Goal: Task Accomplishment & Management: Complete application form

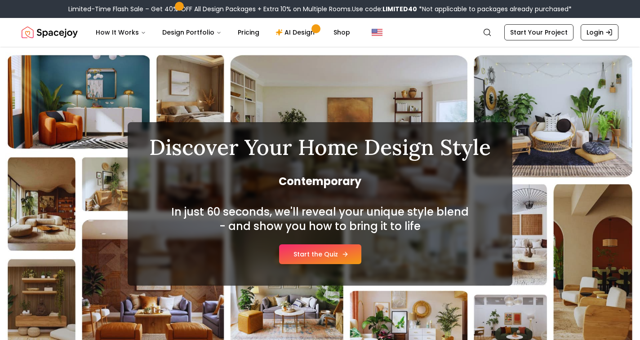
click at [325, 255] on link "Start the Quiz" at bounding box center [320, 255] width 82 height 20
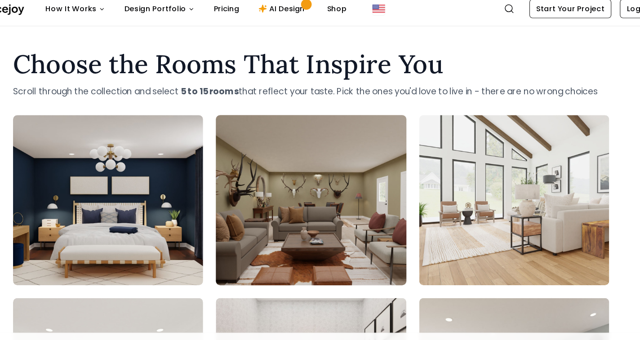
scroll to position [10, 0]
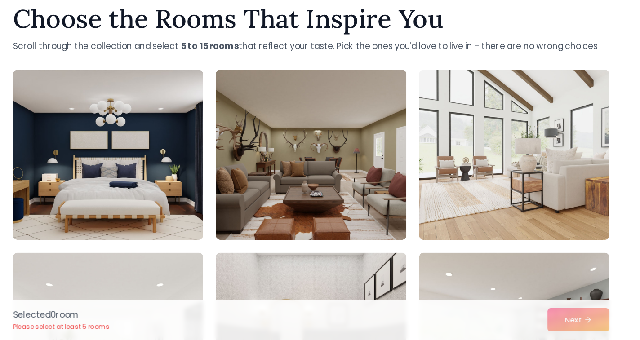
click at [441, 158] on img at bounding box center [491, 183] width 169 height 151
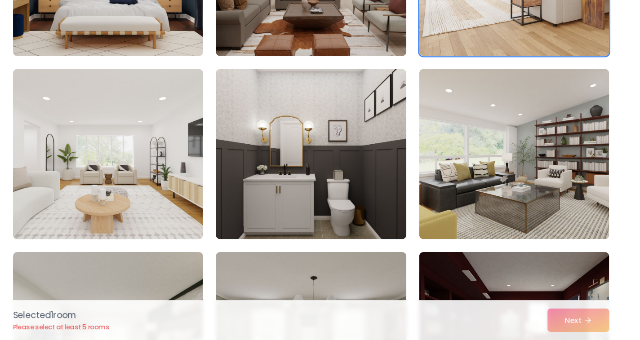
scroll to position [207, 0]
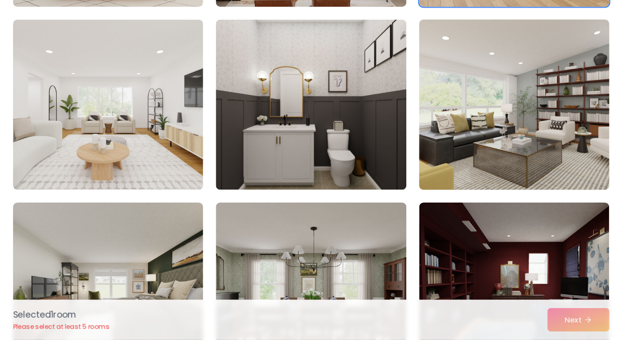
click at [439, 88] on img at bounding box center [491, 141] width 169 height 151
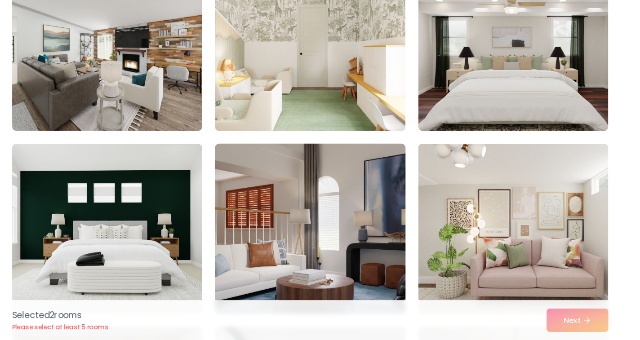
scroll to position [620, 0]
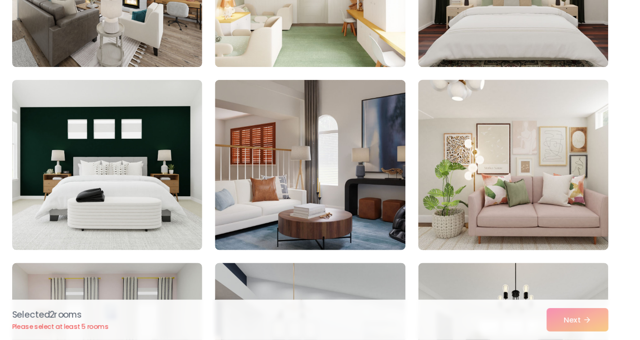
click at [437, 154] on img at bounding box center [491, 192] width 169 height 151
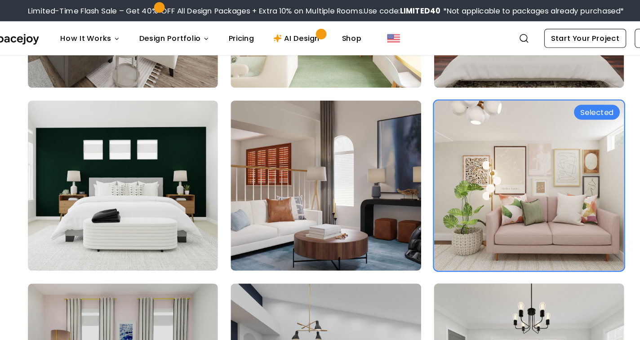
scroll to position [643, 0]
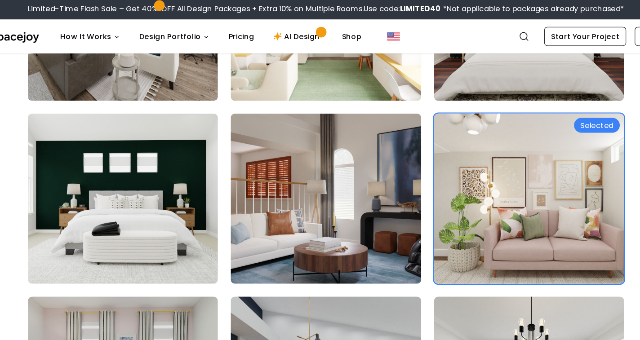
click at [426, 142] on img at bounding box center [491, 169] width 169 height 151
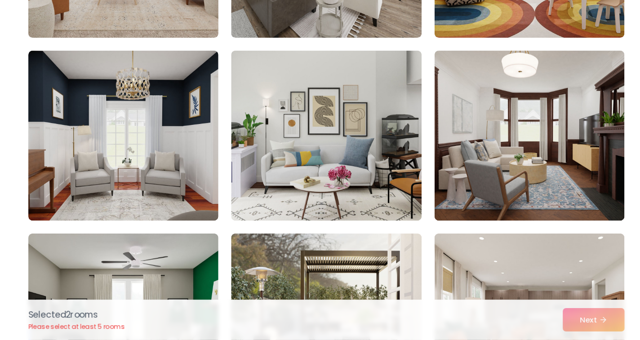
scroll to position [1693, 0]
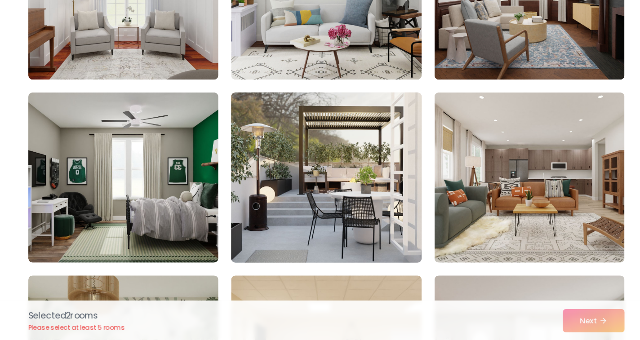
click at [334, 133] on img at bounding box center [320, 202] width 169 height 151
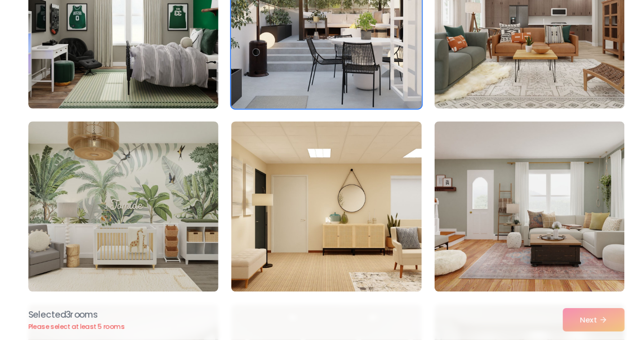
scroll to position [1830, 0]
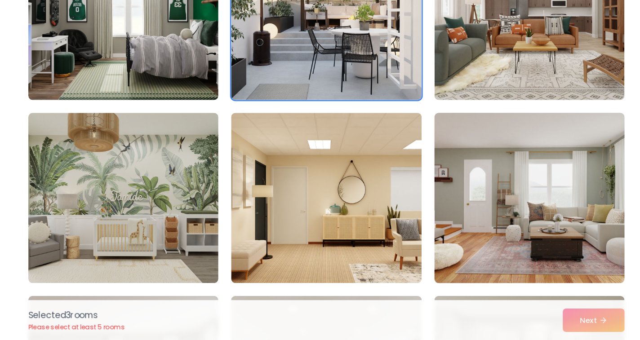
click at [456, 219] on img at bounding box center [491, 219] width 169 height 151
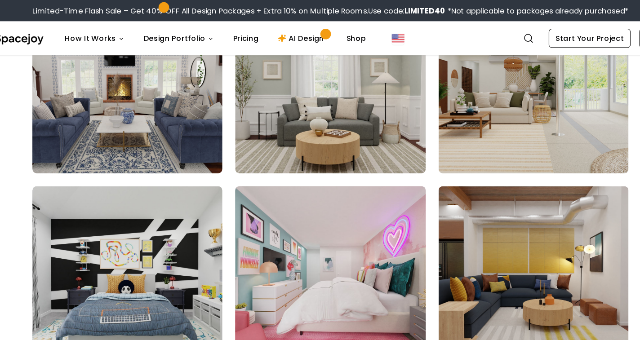
scroll to position [2283, 0]
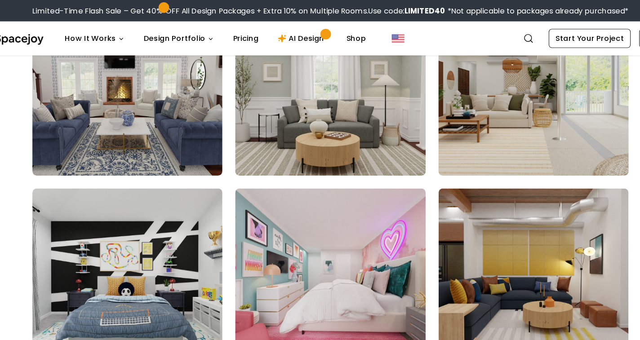
click at [407, 118] on img at bounding box center [491, 76] width 169 height 151
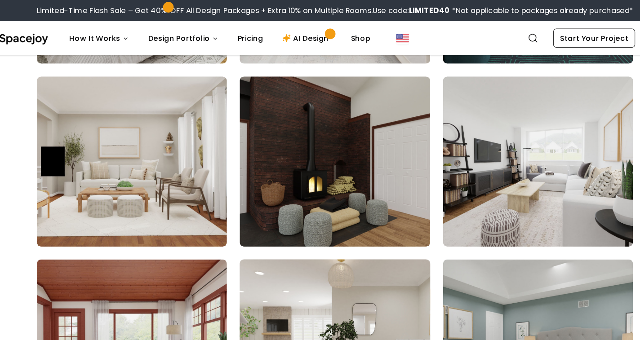
scroll to position [4074, 0]
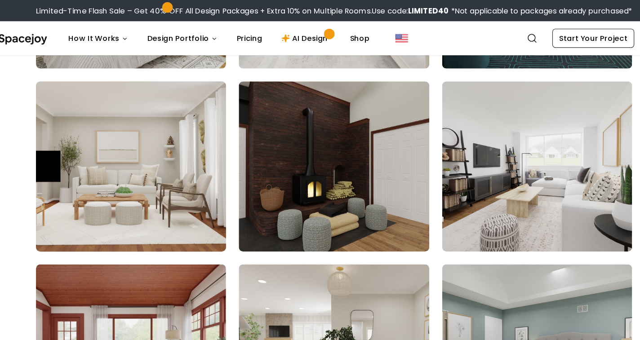
click at [87, 136] on img at bounding box center [148, 140] width 169 height 151
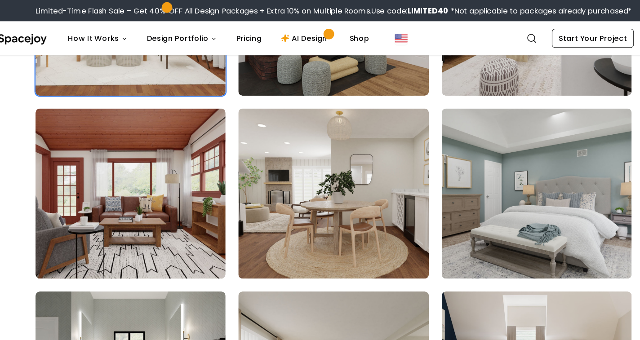
scroll to position [4192, 0]
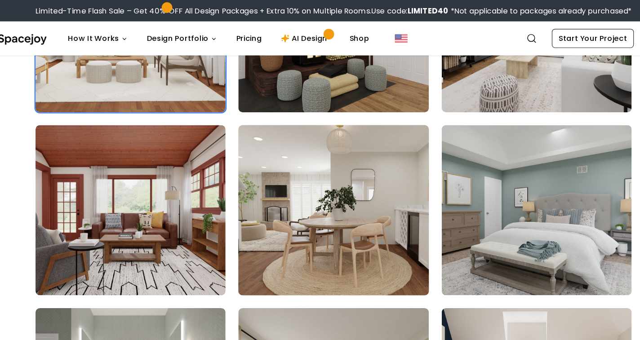
click at [269, 153] on img at bounding box center [320, 177] width 169 height 151
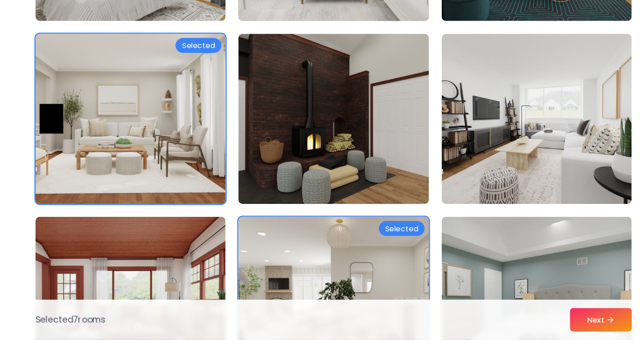
scroll to position [4076, 0]
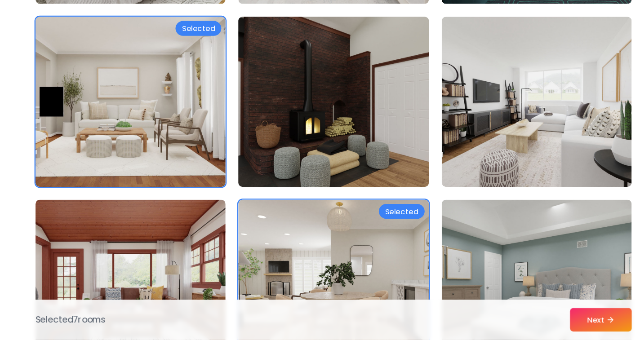
click at [337, 114] on img at bounding box center [320, 138] width 169 height 151
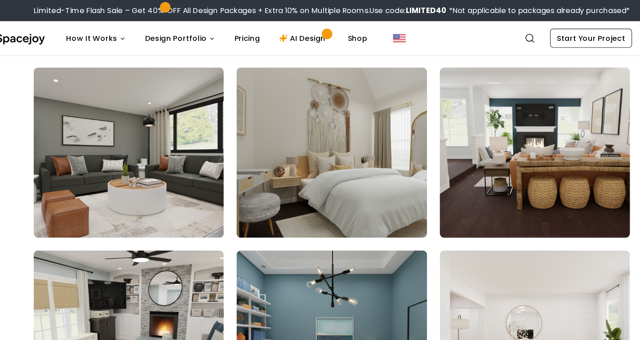
scroll to position [3003, 0]
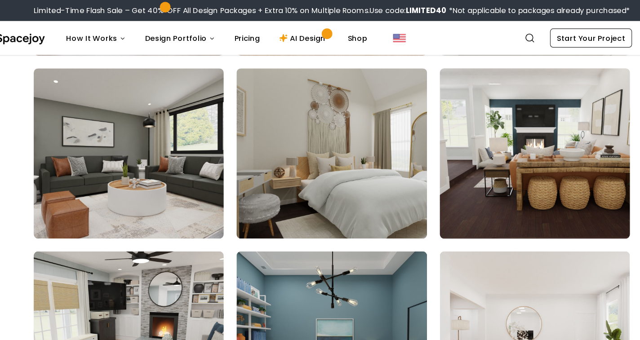
click at [469, 94] on img at bounding box center [491, 129] width 169 height 151
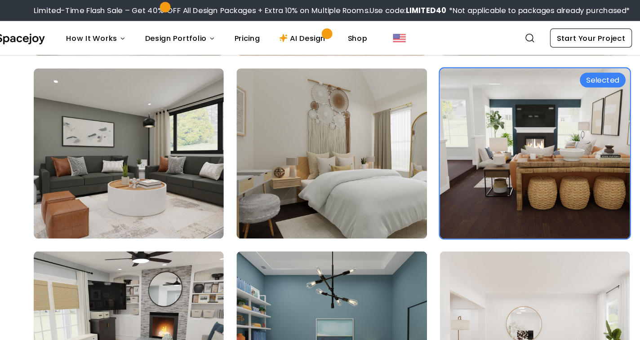
click at [469, 94] on img at bounding box center [491, 129] width 169 height 151
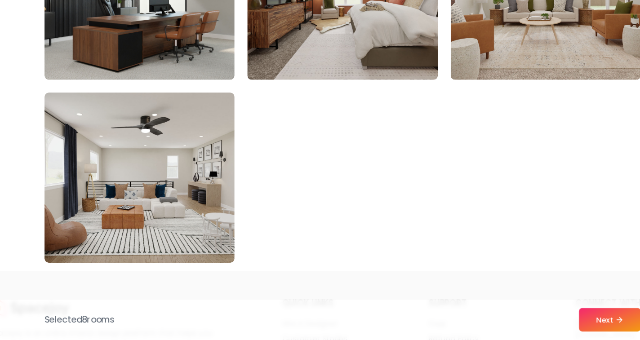
scroll to position [5095, 0]
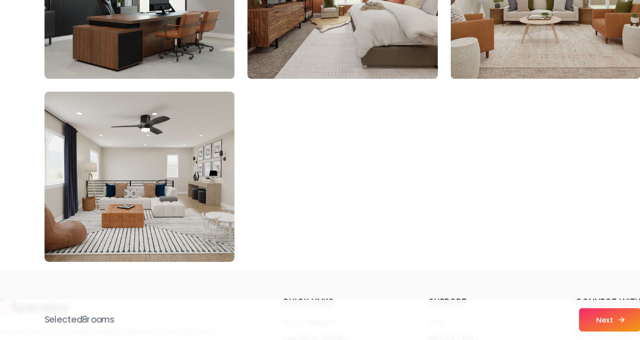
click at [520, 313] on button "Next" at bounding box center [546, 323] width 52 height 20
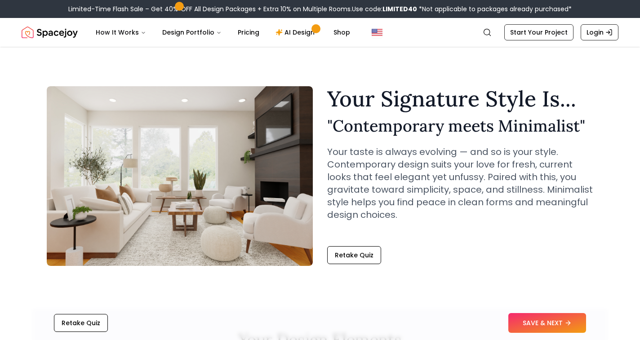
click at [356, 238] on div "Your Signature Style Is... " Contemporary meets Minimalist " Your taste is alwa…" at bounding box center [460, 176] width 266 height 176
click at [353, 254] on button "Retake Quiz" at bounding box center [354, 255] width 54 height 18
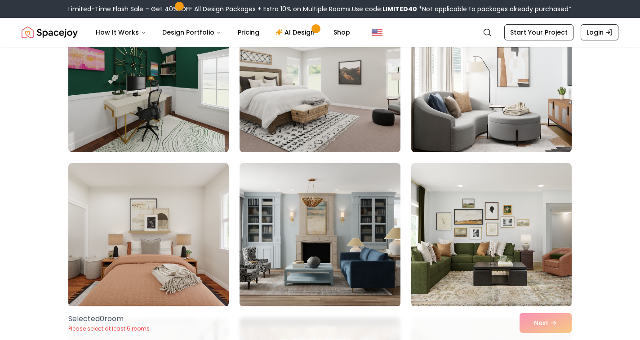
scroll to position [116, 0]
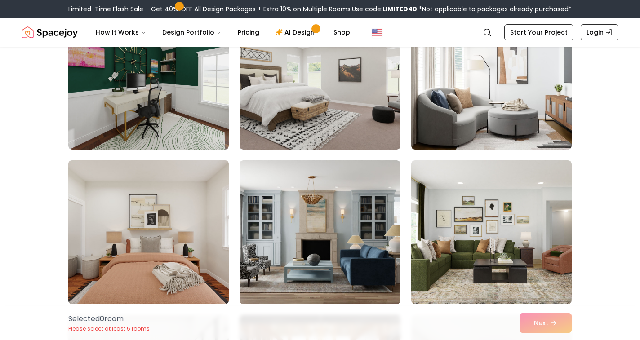
click at [173, 233] on img at bounding box center [148, 232] width 169 height 151
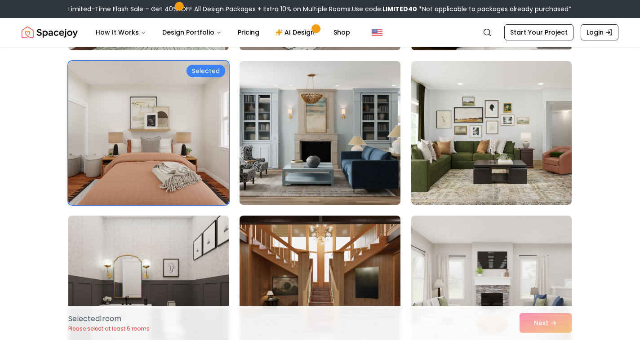
scroll to position [218, 0]
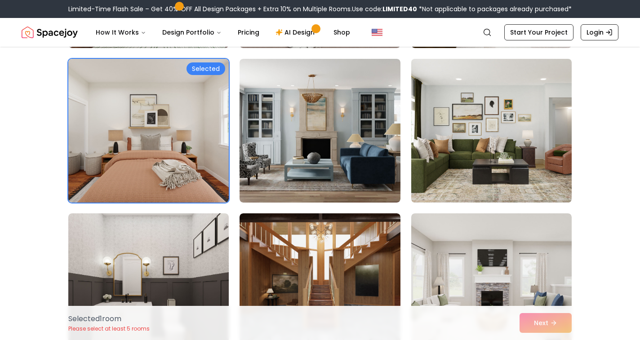
click at [443, 104] on img at bounding box center [491, 130] width 169 height 151
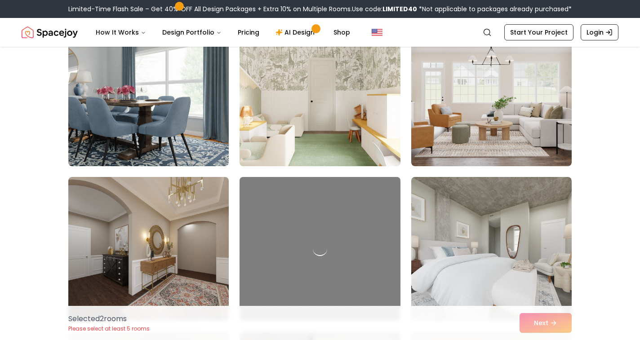
scroll to position [2113, 0]
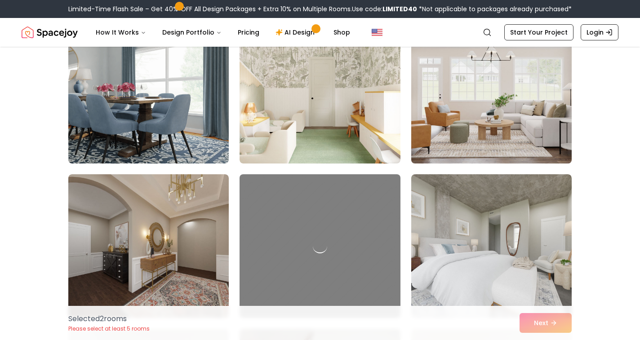
click at [484, 114] on img at bounding box center [491, 91] width 169 height 151
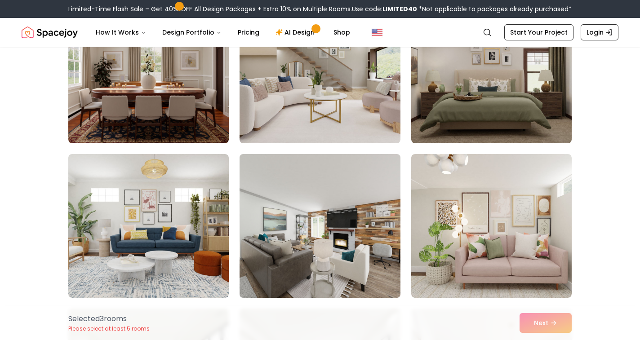
scroll to position [2749, 0]
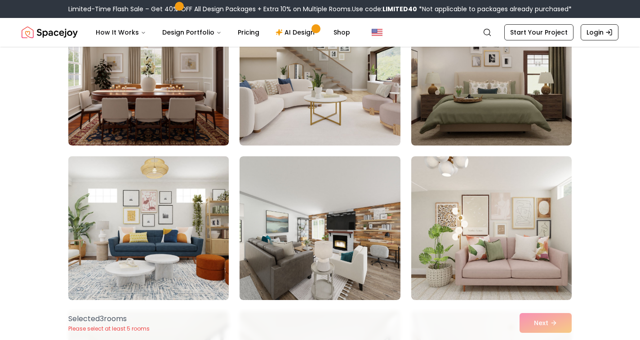
click at [91, 223] on img at bounding box center [148, 228] width 169 height 151
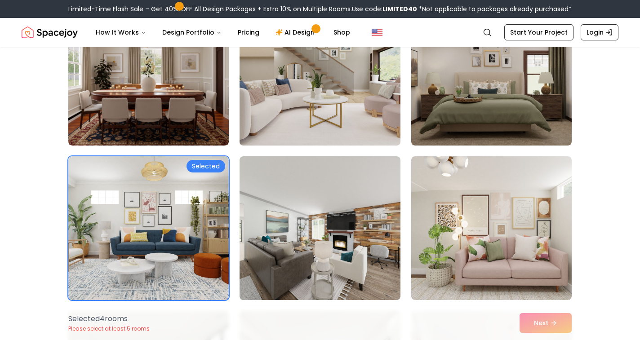
click at [330, 80] on img at bounding box center [320, 73] width 169 height 151
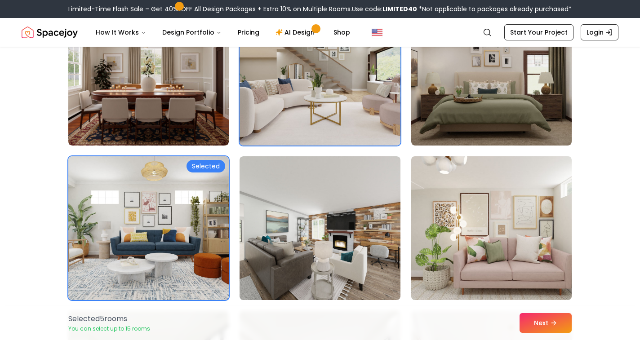
click at [531, 192] on img at bounding box center [491, 228] width 169 height 151
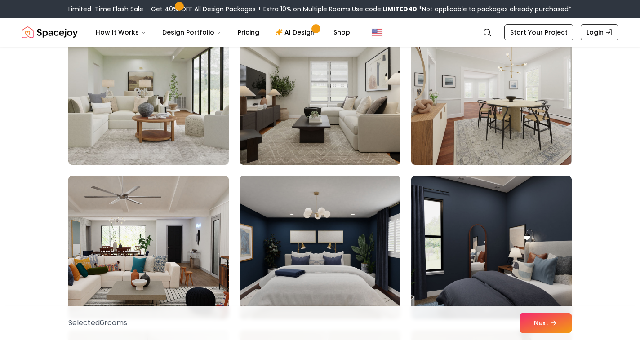
scroll to position [3039, 0]
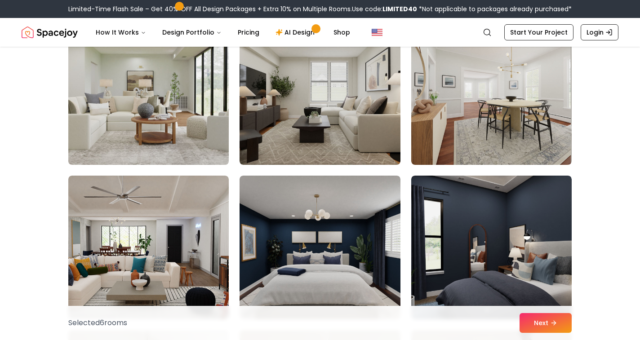
click at [189, 123] on img at bounding box center [148, 93] width 169 height 151
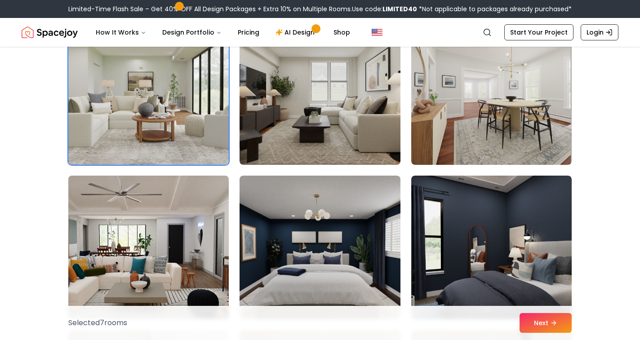
click at [175, 232] on img at bounding box center [148, 247] width 169 height 151
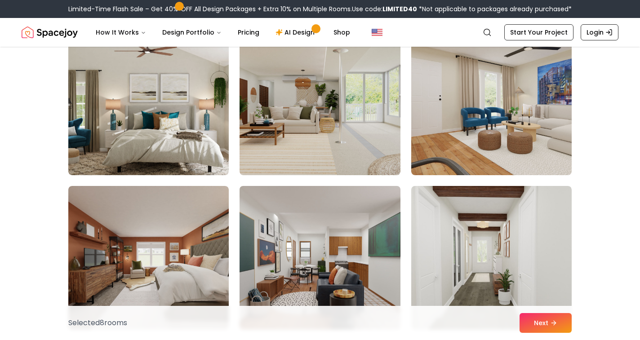
scroll to position [3338, 0]
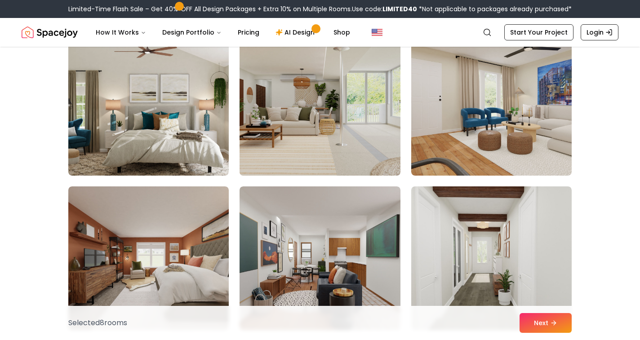
click at [332, 134] on img at bounding box center [320, 103] width 169 height 151
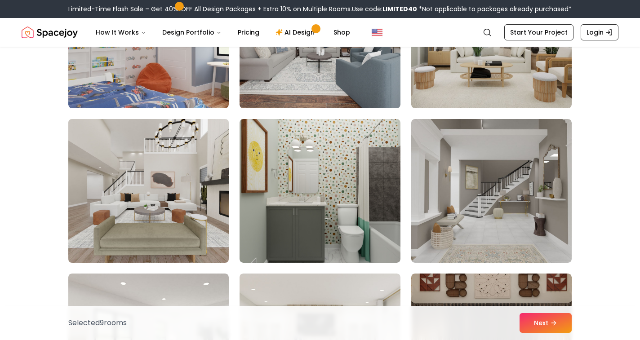
scroll to position [3869, 0]
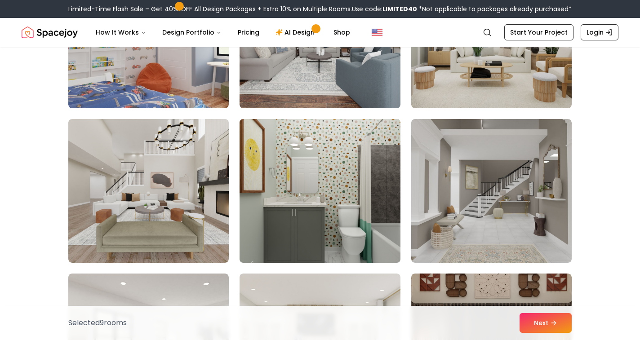
click at [320, 148] on img at bounding box center [320, 191] width 169 height 151
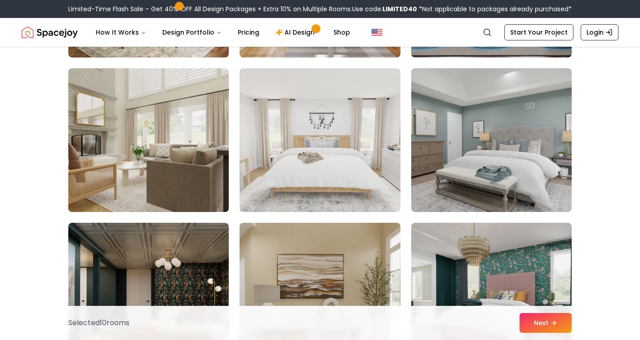
scroll to position [4384, 0]
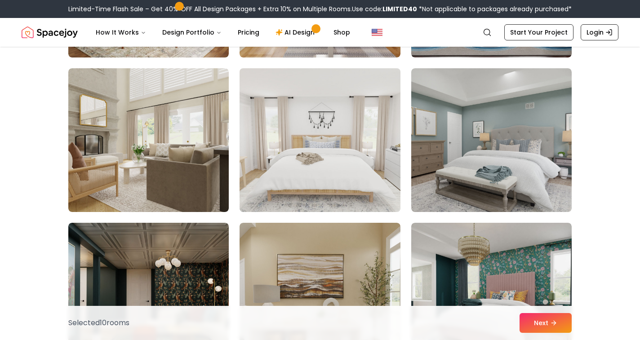
click at [308, 143] on img at bounding box center [320, 140] width 169 height 151
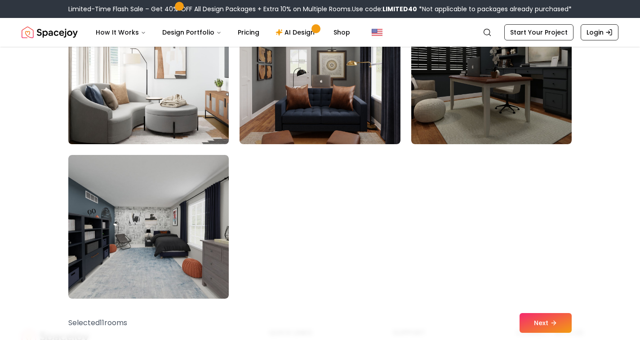
scroll to position [5107, 0]
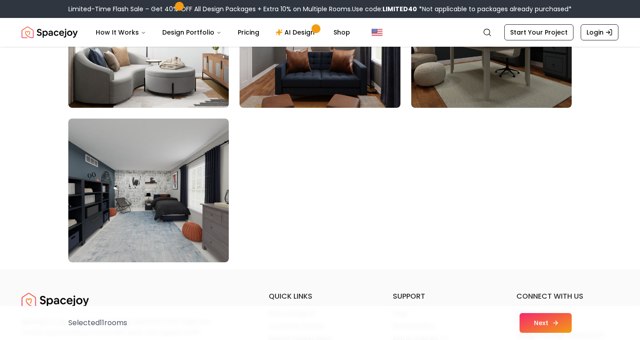
click at [545, 317] on button "Next" at bounding box center [546, 323] width 52 height 20
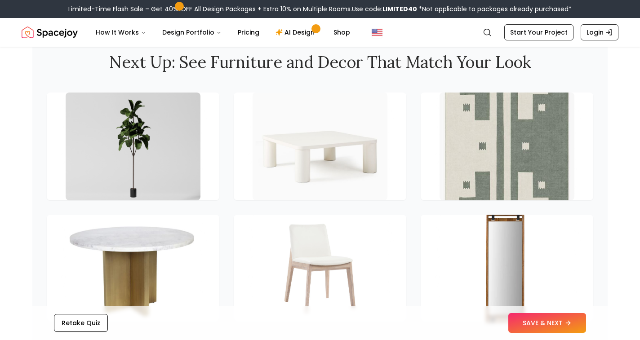
scroll to position [1321, 0]
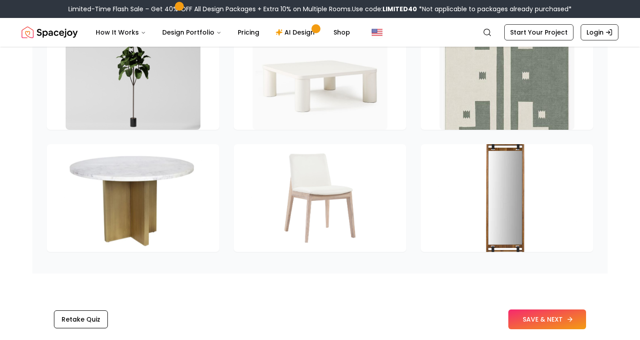
click at [548, 319] on button "SAVE & NEXT" at bounding box center [547, 320] width 78 height 20
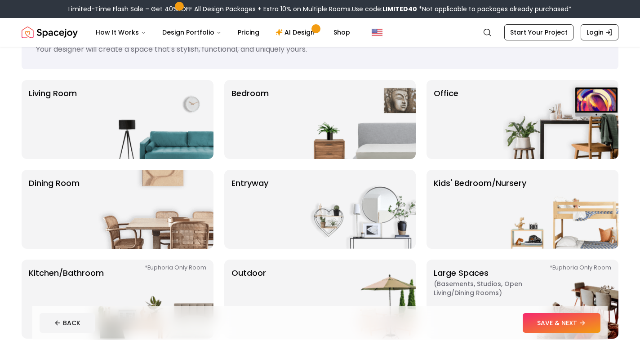
scroll to position [36, 0]
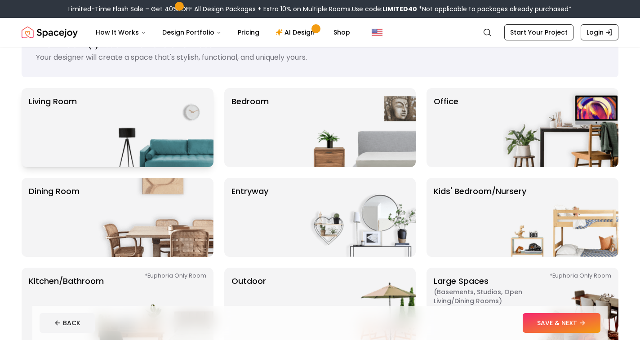
click at [101, 120] on img at bounding box center [155, 127] width 115 height 79
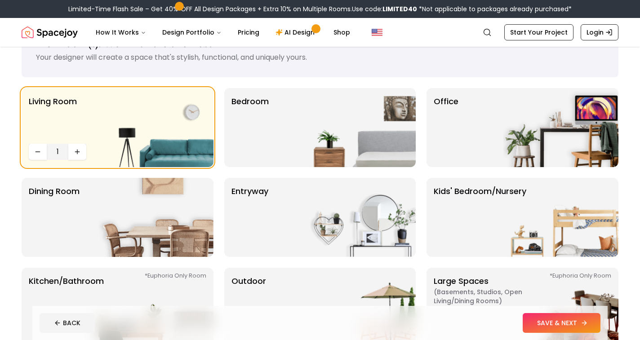
click at [565, 321] on button "SAVE & NEXT" at bounding box center [562, 323] width 78 height 20
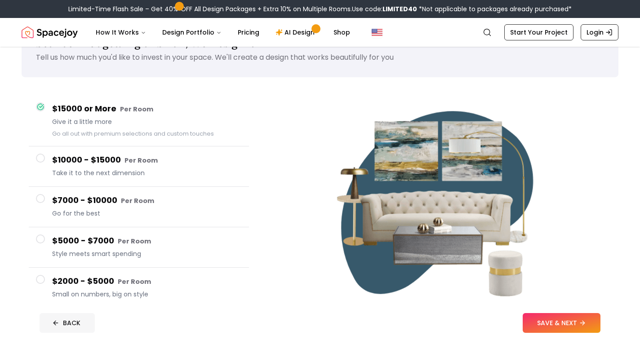
click at [75, 324] on button "BACK" at bounding box center [67, 323] width 55 height 20
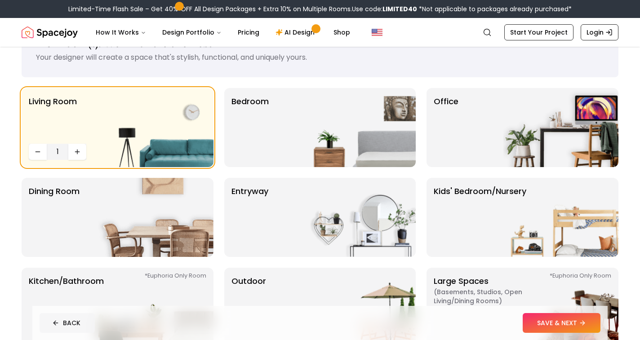
click at [65, 328] on button "BACK" at bounding box center [67, 323] width 55 height 20
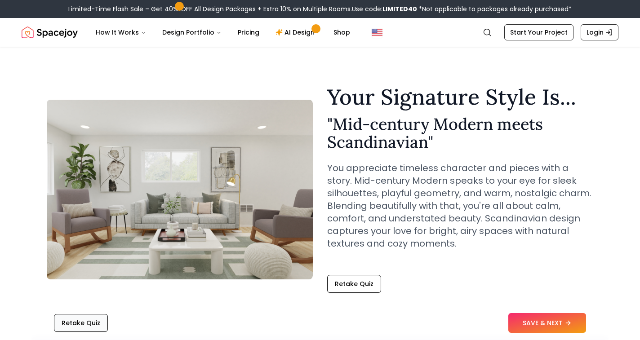
click at [71, 320] on button "Retake Quiz" at bounding box center [81, 323] width 54 height 18
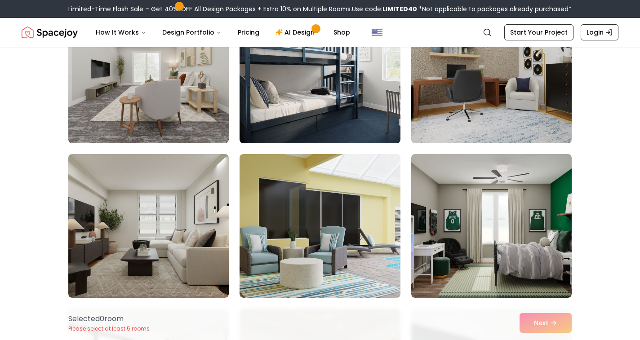
scroll to position [589, 0]
